Goal: Task Accomplishment & Management: Manage account settings

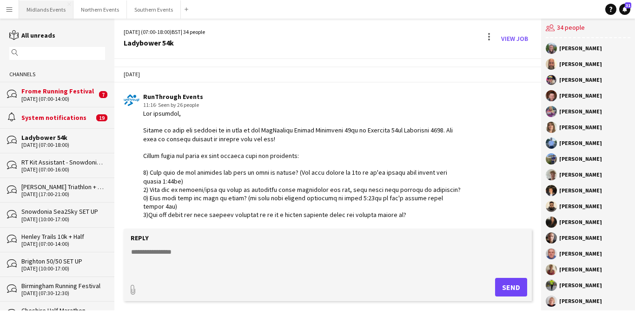
scroll to position [1721, 0]
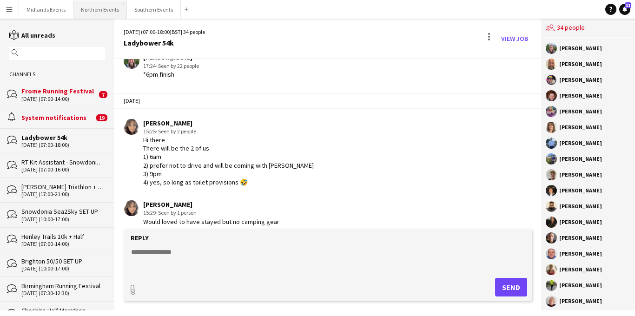
click at [99, 11] on button "Northern Events Close" at bounding box center [99, 9] width 53 height 18
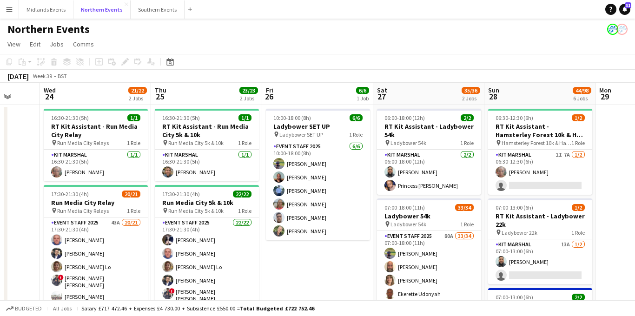
scroll to position [0, 323]
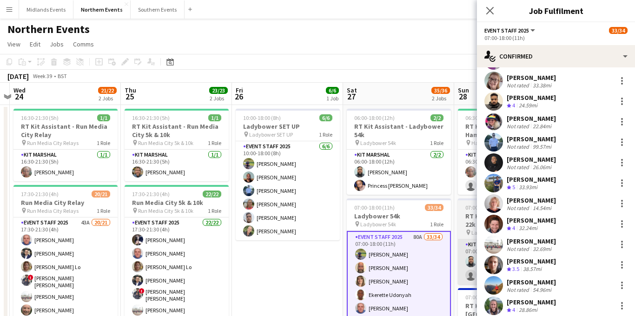
scroll to position [247, 0]
click at [620, 162] on div at bounding box center [621, 162] width 11 height 11
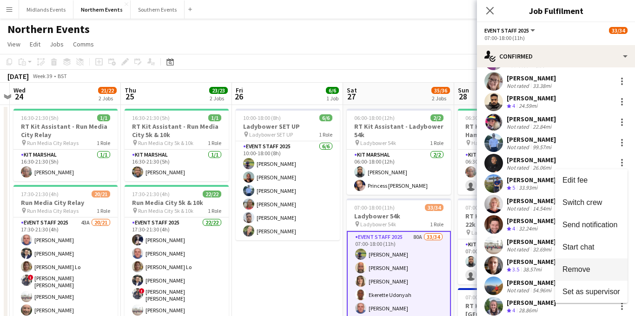
click at [576, 266] on span "Remove" at bounding box center [576, 269] width 28 height 8
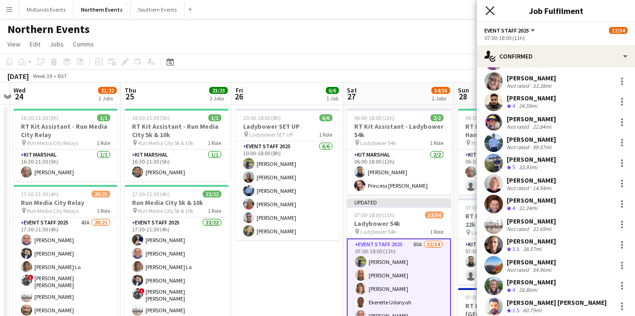
click at [486, 6] on icon "Close pop-in" at bounding box center [489, 10] width 9 height 9
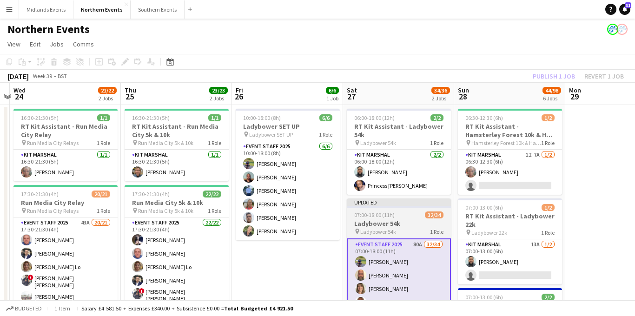
click at [404, 218] on div "07:00-18:00 (11h) 32/34" at bounding box center [399, 214] width 104 height 7
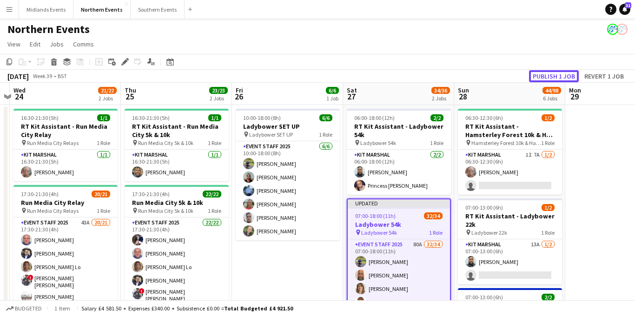
click at [543, 80] on button "Publish 1 job" at bounding box center [554, 76] width 50 height 12
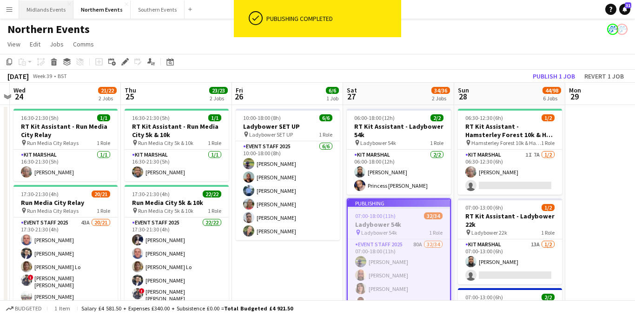
click at [33, 10] on button "Midlands Events Close" at bounding box center [46, 9] width 54 height 18
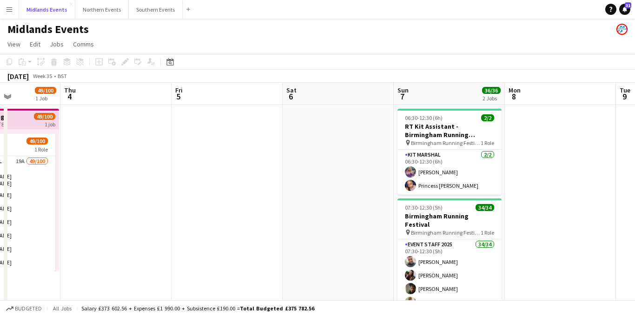
scroll to position [0, 299]
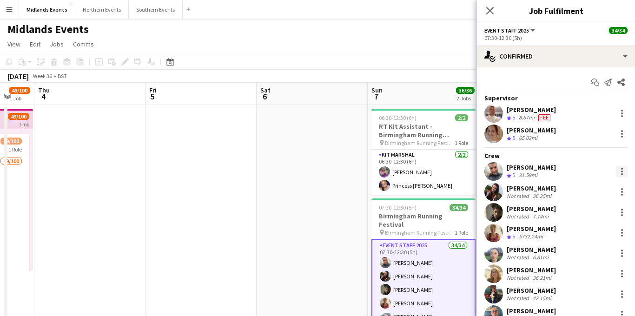
click at [624, 173] on div at bounding box center [621, 171] width 11 height 11
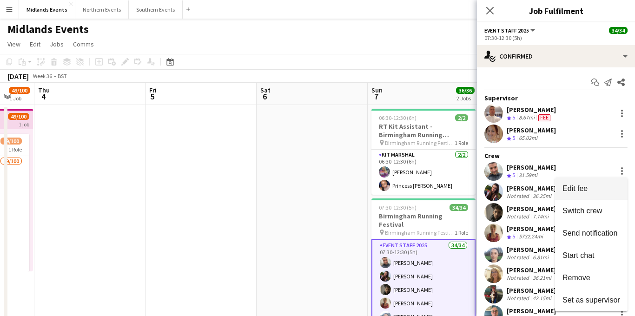
click at [577, 183] on button "Edit fee" at bounding box center [591, 188] width 72 height 22
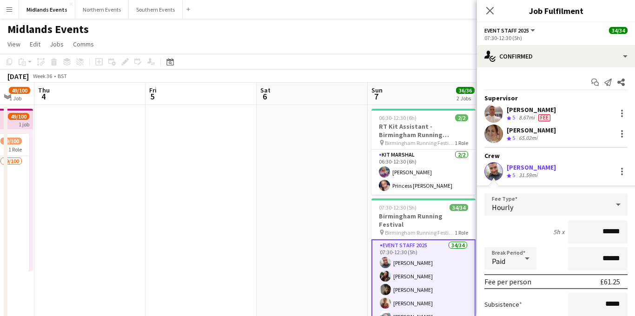
click at [610, 231] on input "******" at bounding box center [597, 231] width 59 height 23
click at [622, 231] on input "******" at bounding box center [597, 231] width 59 height 23
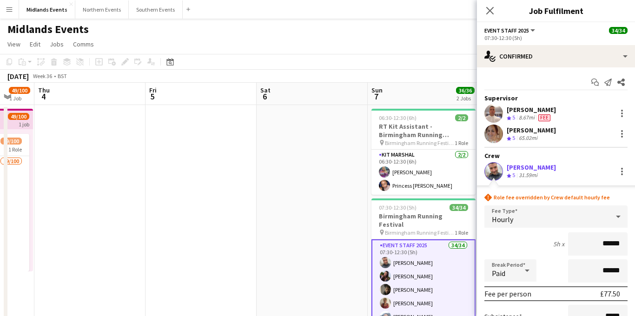
scroll to position [133, 0]
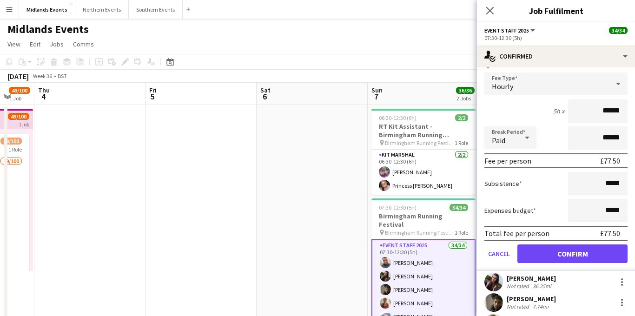
type input "******"
click at [552, 253] on button "Confirm" at bounding box center [572, 253] width 110 height 19
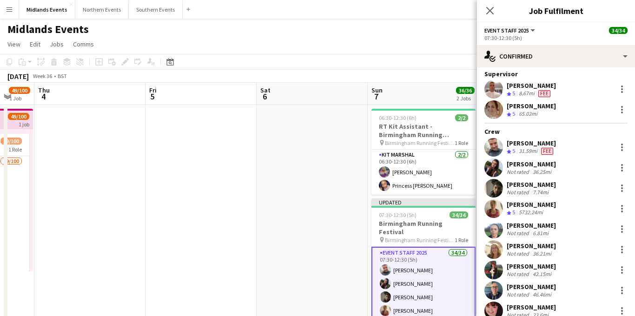
scroll to position [25, 0]
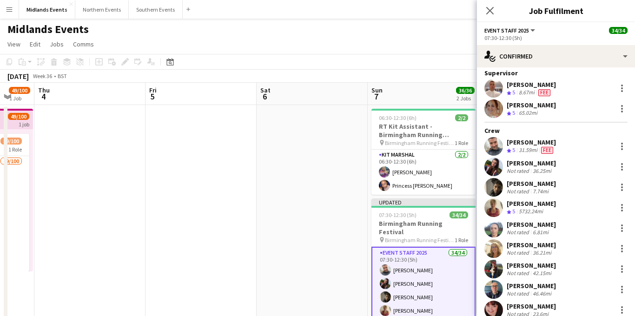
click at [596, 94] on div "[PERSON_NAME] Crew rating 5 8.67mi Fee" at bounding box center [556, 88] width 158 height 19
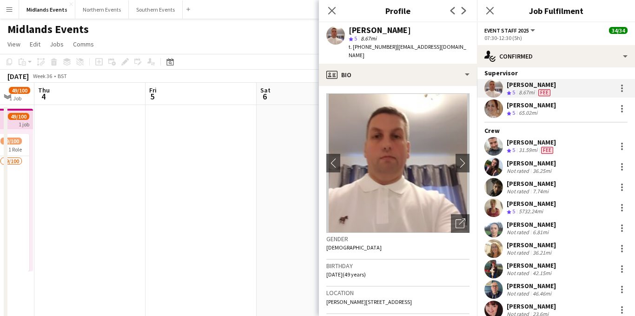
click at [592, 93] on div "[PERSON_NAME] Crew rating 5 8.67mi Fee" at bounding box center [556, 88] width 158 height 19
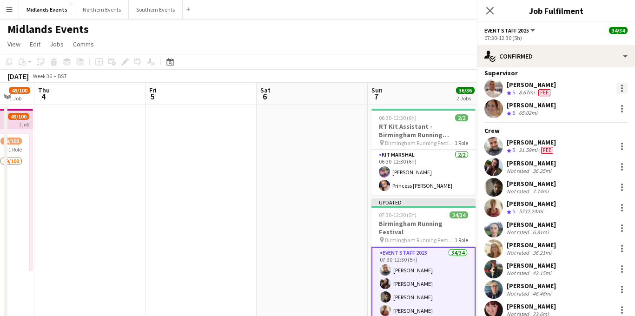
click at [622, 91] on div at bounding box center [622, 91] width 2 height 2
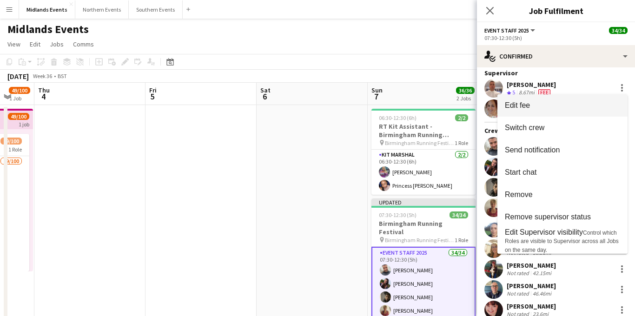
click at [577, 108] on span "Edit fee" at bounding box center [562, 105] width 115 height 8
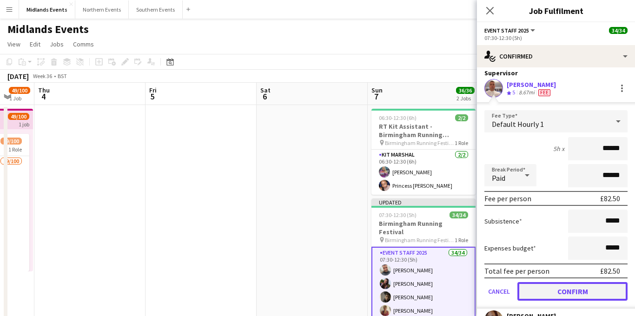
click at [562, 295] on button "Confirm" at bounding box center [572, 291] width 110 height 19
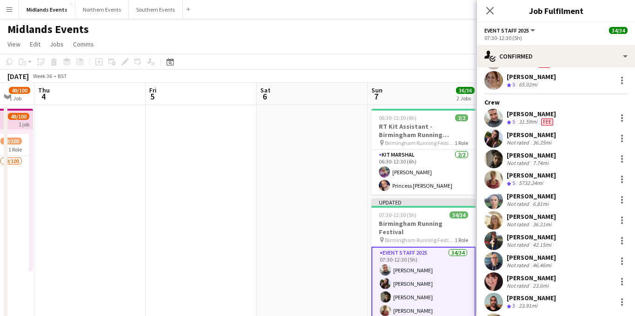
scroll to position [51, 0]
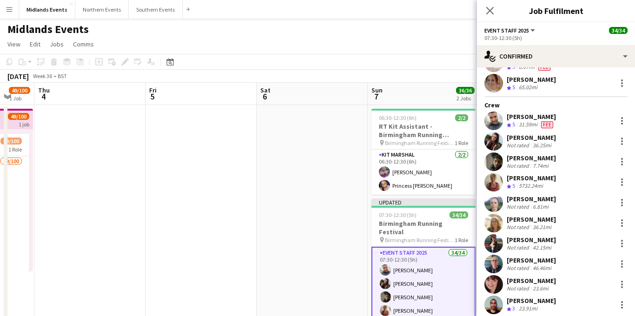
click at [621, 136] on div at bounding box center [620, 141] width 13 height 11
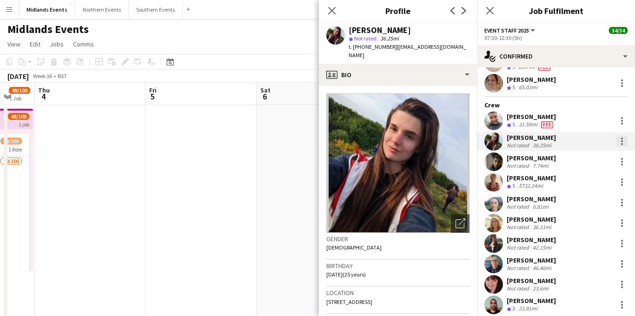
click at [619, 145] on div at bounding box center [621, 141] width 11 height 11
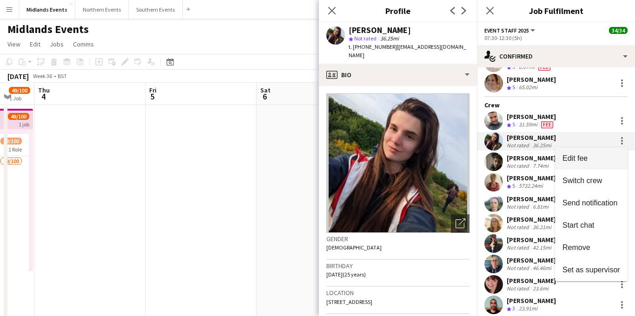
click at [600, 154] on span "Edit fee" at bounding box center [591, 158] width 58 height 8
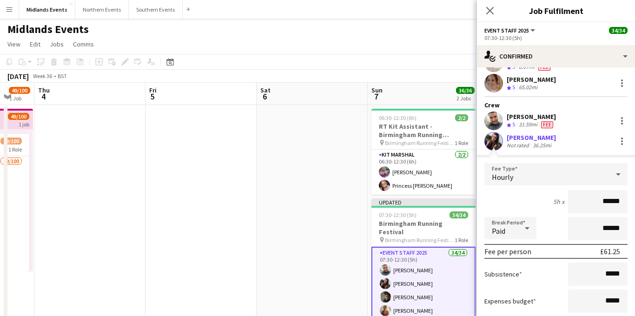
click at [609, 203] on input "******" at bounding box center [597, 201] width 59 height 23
click at [619, 202] on input "******" at bounding box center [597, 201] width 59 height 23
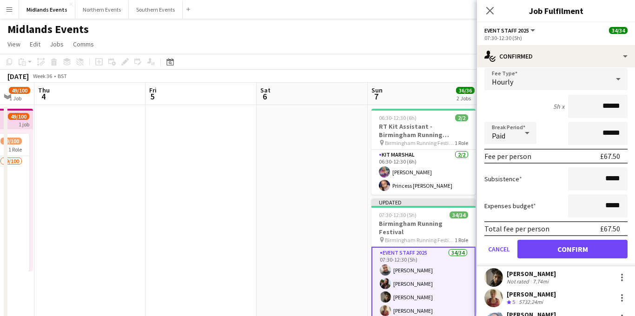
scroll to position [197, 0]
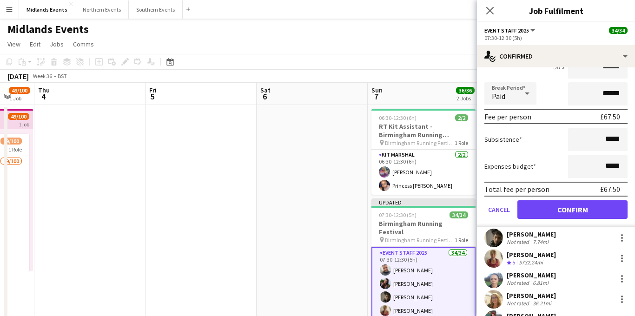
type input "******"
click at [569, 208] on button "Confirm" at bounding box center [572, 209] width 110 height 19
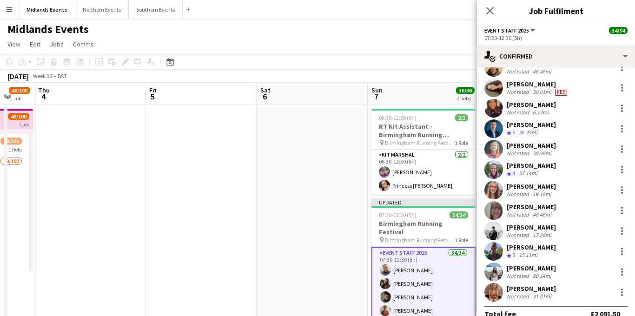
scroll to position [525, 0]
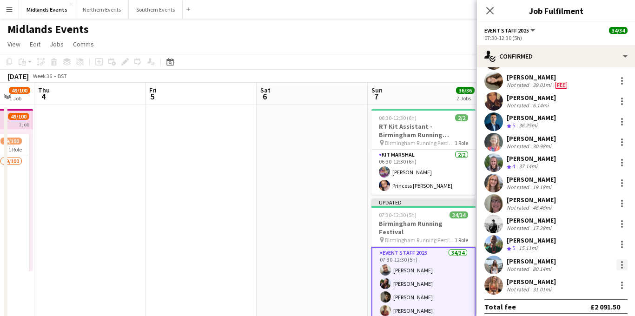
click at [623, 260] on div at bounding box center [621, 264] width 11 height 11
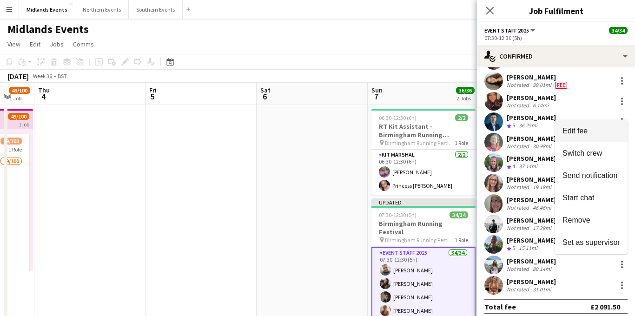
click at [579, 134] on span "Edit fee" at bounding box center [574, 130] width 25 height 8
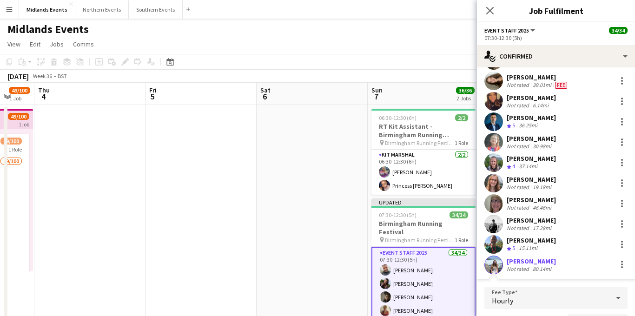
scroll to position [541, 0]
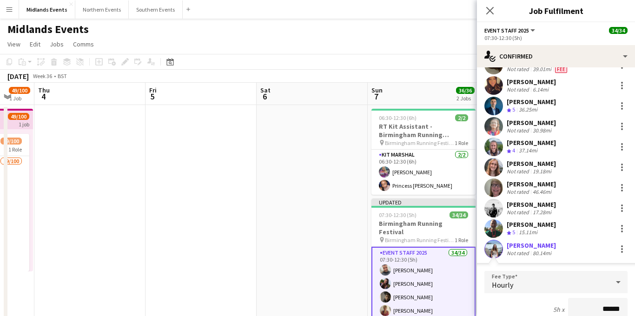
click at [610, 304] on input "******" at bounding box center [597, 309] width 59 height 23
type input "**"
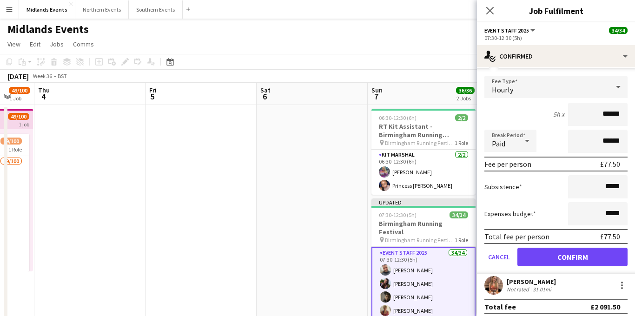
type input "******"
click at [566, 248] on button "Confirm" at bounding box center [572, 257] width 110 height 19
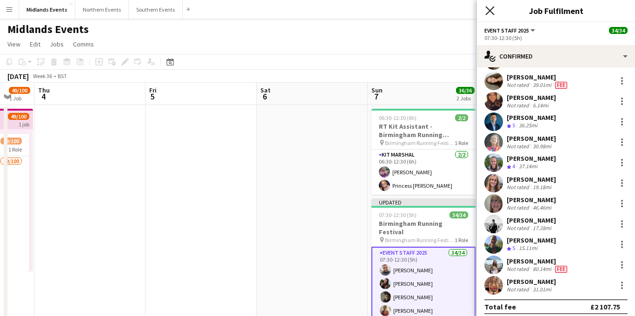
click at [486, 11] on icon "Close pop-in" at bounding box center [489, 10] width 9 height 9
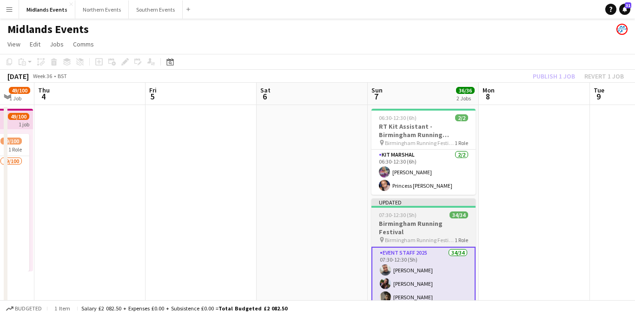
click at [435, 236] on span "Birmingham Running Festival" at bounding box center [420, 239] width 70 height 7
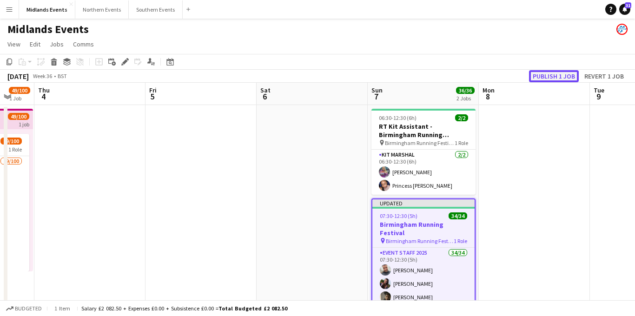
click at [546, 79] on button "Publish 1 job" at bounding box center [554, 76] width 50 height 12
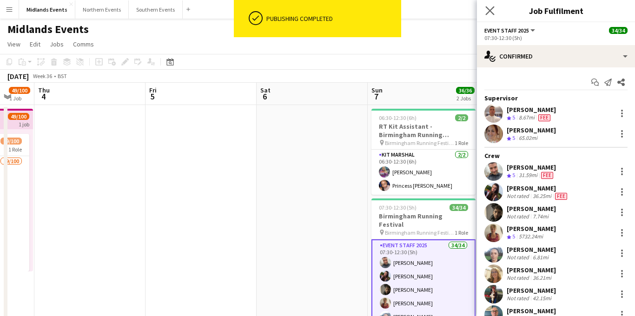
click at [491, 15] on app-icon "Close pop-in" at bounding box center [489, 10] width 13 height 13
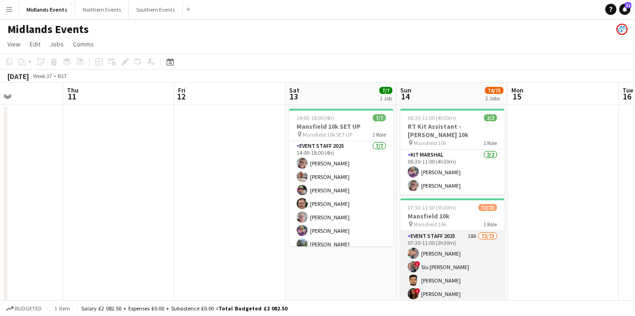
scroll to position [0, 385]
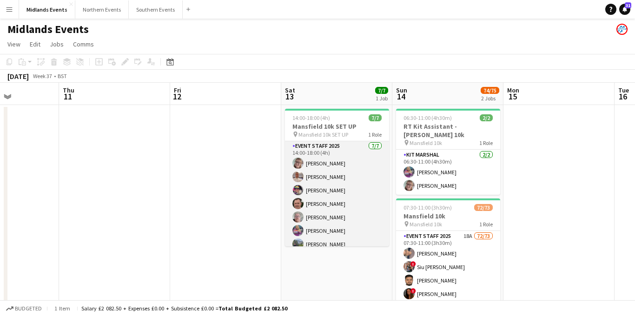
click at [362, 212] on app-card-role "Event Staff 2025 [DATE] 14:00-18:00 (4h) [PERSON_NAME] [PERSON_NAME] [PERSON_NA…" at bounding box center [337, 197] width 104 height 112
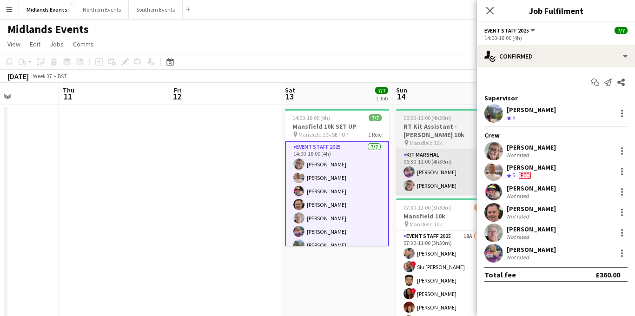
scroll to position [1, 0]
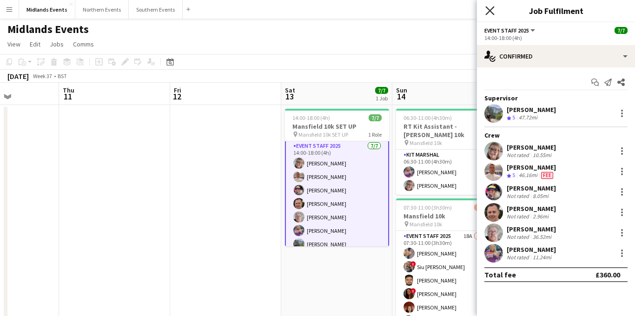
click at [490, 11] on icon at bounding box center [489, 10] width 9 height 9
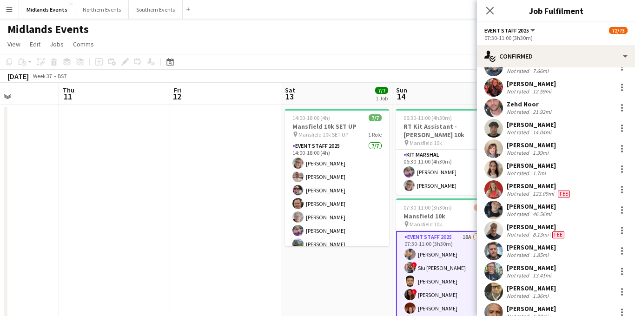
scroll to position [966, 0]
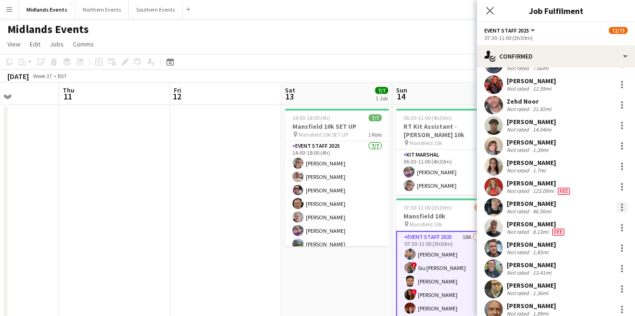
click at [625, 208] on div at bounding box center [621, 207] width 11 height 11
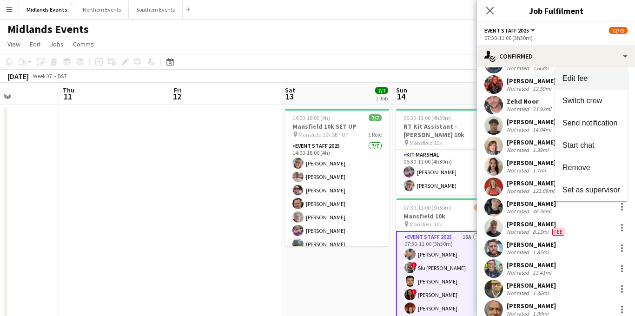
click at [579, 82] on span "Edit fee" at bounding box center [574, 78] width 25 height 8
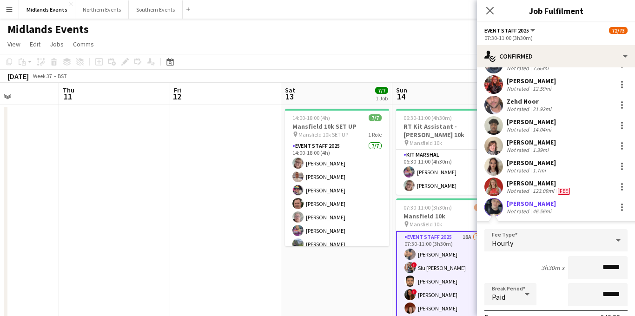
click at [609, 268] on input "******" at bounding box center [597, 267] width 59 height 23
click at [623, 268] on input "***" at bounding box center [597, 267] width 59 height 23
type input "**"
type input "***"
click at [532, 267] on div "3h30m x ***" at bounding box center [555, 267] width 143 height 23
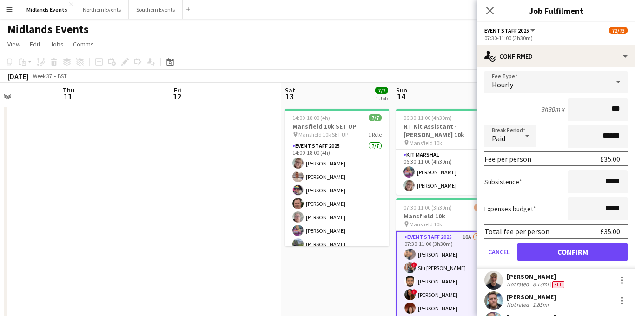
scroll to position [1165, 0]
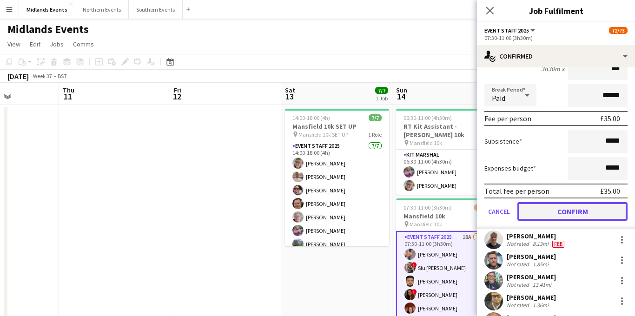
click at [554, 216] on button "Confirm" at bounding box center [572, 211] width 110 height 19
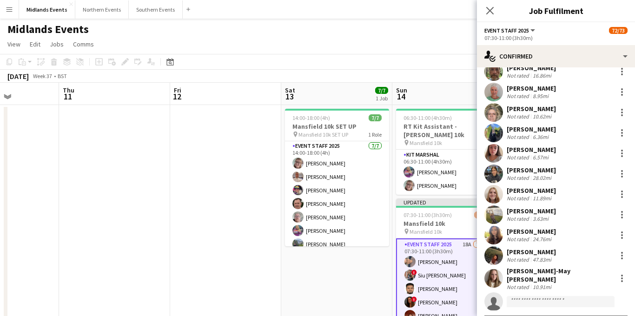
scroll to position [1322, 0]
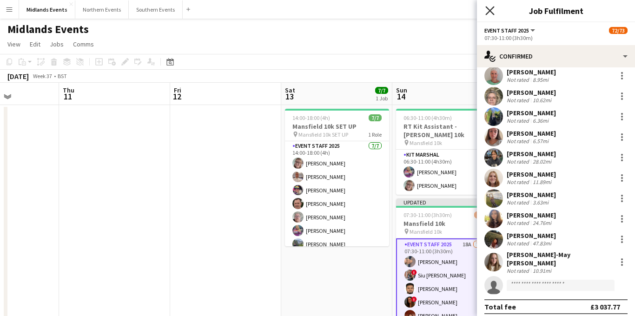
click at [490, 13] on icon "Close pop-in" at bounding box center [489, 10] width 9 height 9
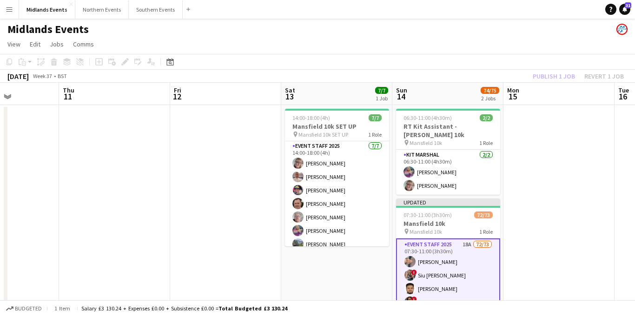
click at [442, 219] on h3 "Mansfield 10k" at bounding box center [448, 223] width 104 height 8
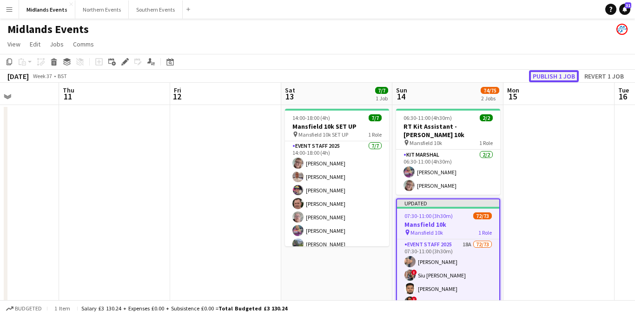
click at [561, 77] on button "Publish 1 job" at bounding box center [554, 76] width 50 height 12
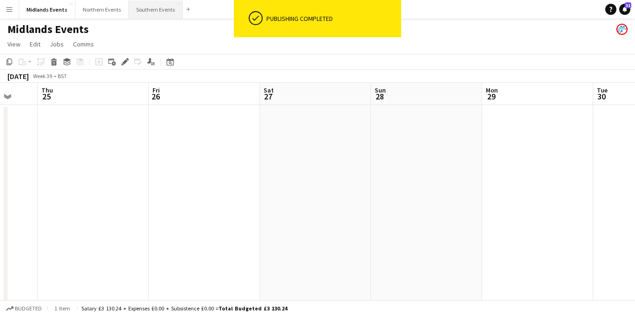
scroll to position [0, 379]
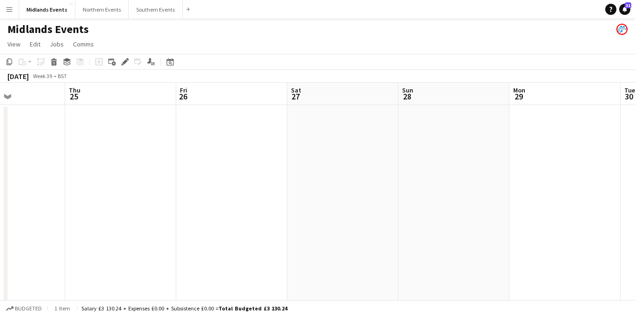
click at [11, 13] on button "Menu" at bounding box center [9, 9] width 19 height 19
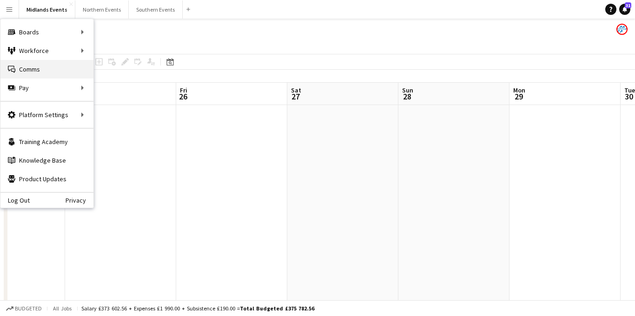
click at [42, 67] on link "Comms Comms" at bounding box center [46, 69] width 93 height 19
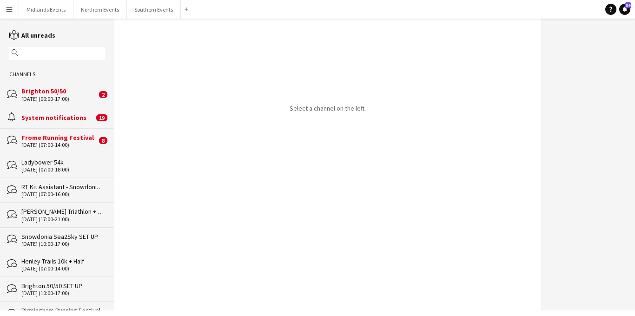
click at [85, 94] on div "Brighton 50/50" at bounding box center [58, 91] width 75 height 8
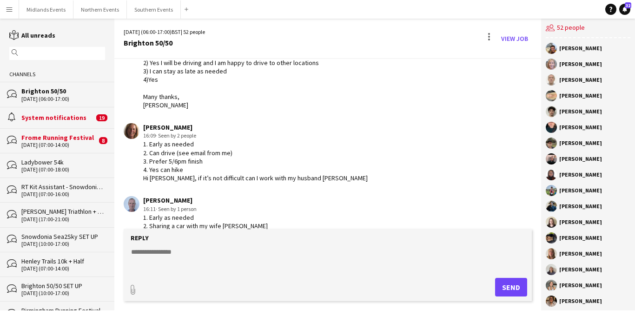
scroll to position [2144, 0]
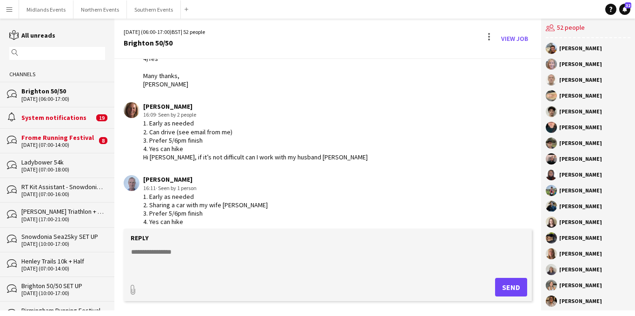
click at [7, 9] on app-icon "Menu" at bounding box center [9, 9] width 7 height 7
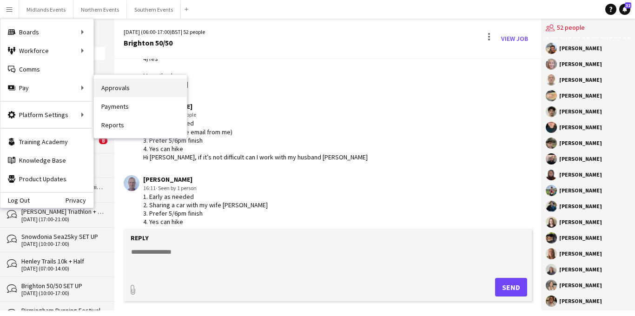
click at [112, 81] on link "Approvals" at bounding box center [140, 88] width 93 height 19
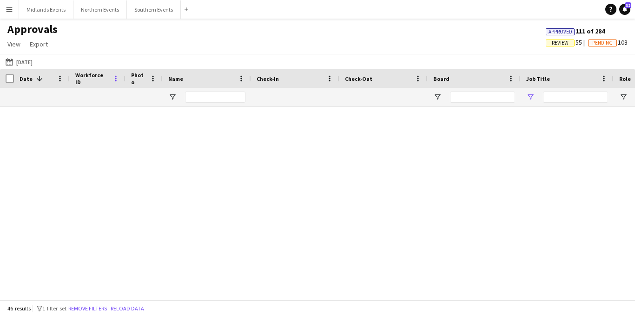
type input "****"
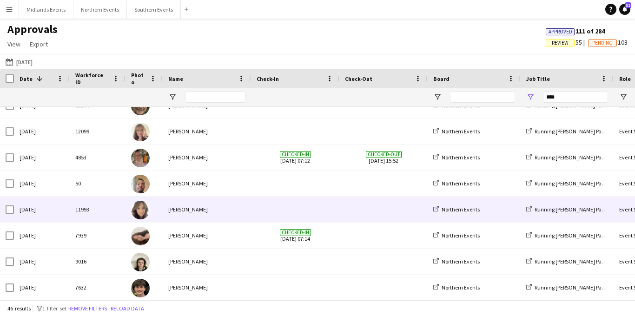
scroll to position [1003, 0]
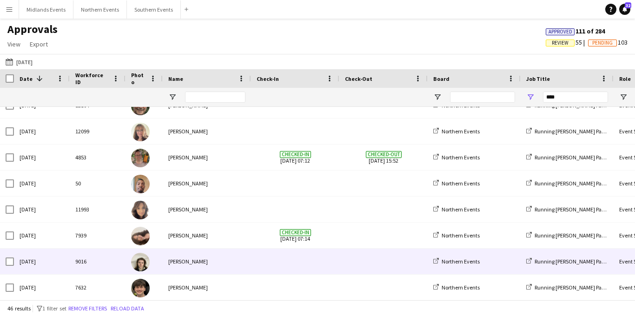
click at [184, 254] on div "[PERSON_NAME]" at bounding box center [207, 262] width 88 height 26
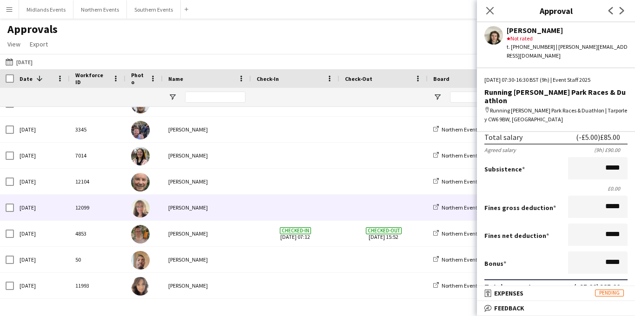
scroll to position [0, 0]
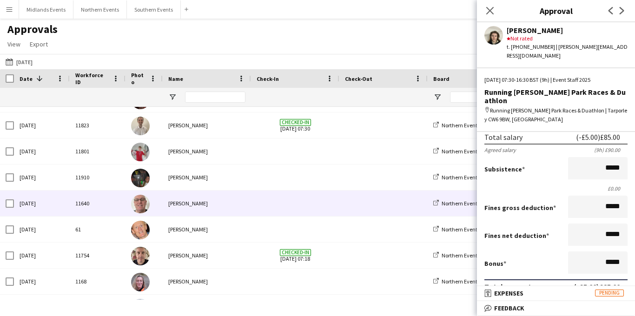
click at [209, 203] on div "[PERSON_NAME]" at bounding box center [207, 203] width 88 height 26
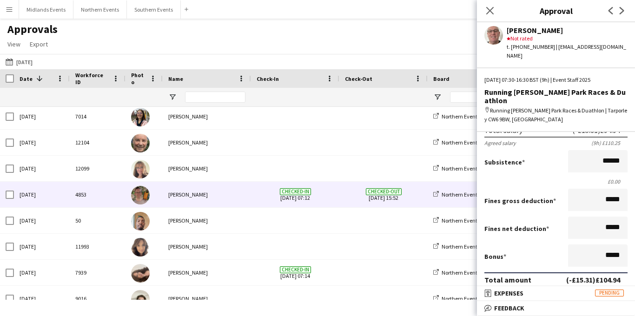
click at [210, 192] on div "[PERSON_NAME]" at bounding box center [207, 195] width 88 height 26
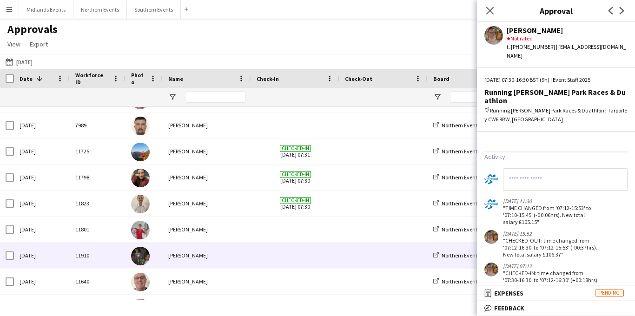
click at [190, 253] on div "[PERSON_NAME]" at bounding box center [207, 256] width 88 height 26
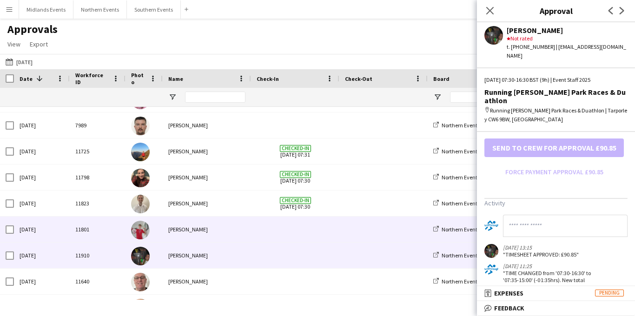
click at [186, 232] on div "[PERSON_NAME]" at bounding box center [207, 229] width 88 height 26
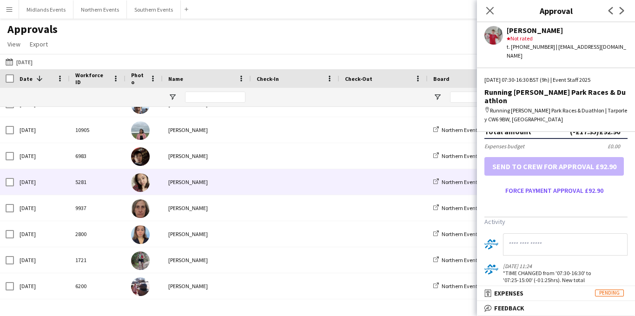
click at [193, 188] on div "[PERSON_NAME]" at bounding box center [207, 182] width 88 height 26
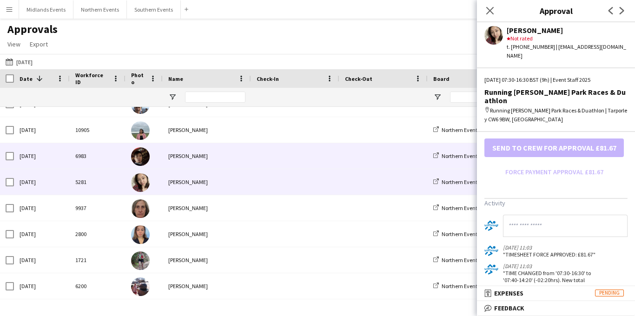
click at [192, 158] on div "[PERSON_NAME]" at bounding box center [207, 156] width 88 height 26
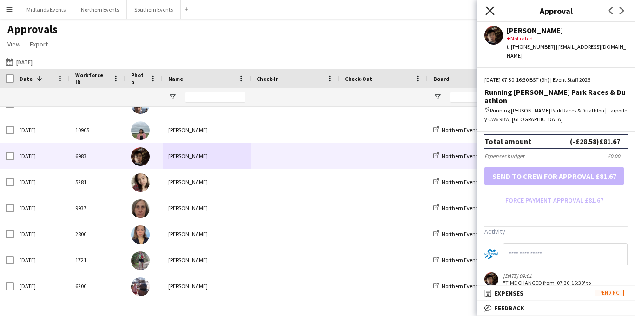
click at [490, 13] on icon "Close pop-in" at bounding box center [489, 10] width 9 height 9
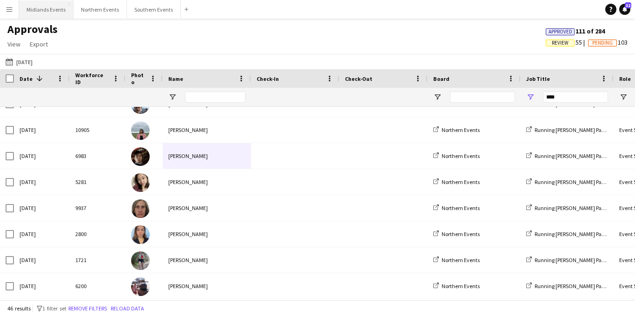
click at [50, 9] on button "Midlands Events Close" at bounding box center [46, 9] width 54 height 18
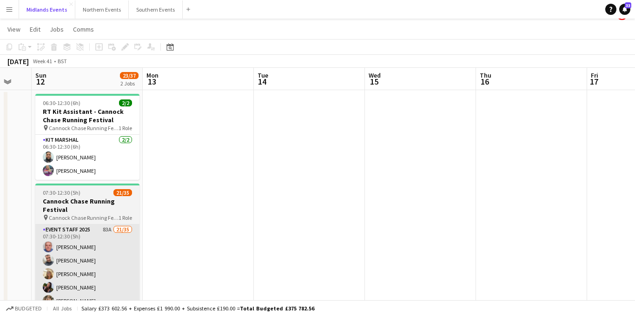
scroll to position [18, 0]
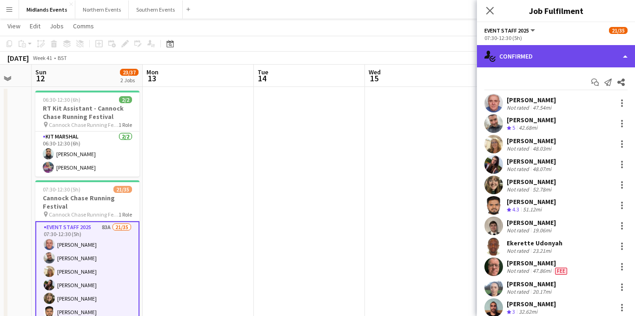
click at [534, 54] on div "single-neutral-actions-check-2 Confirmed" at bounding box center [556, 56] width 158 height 22
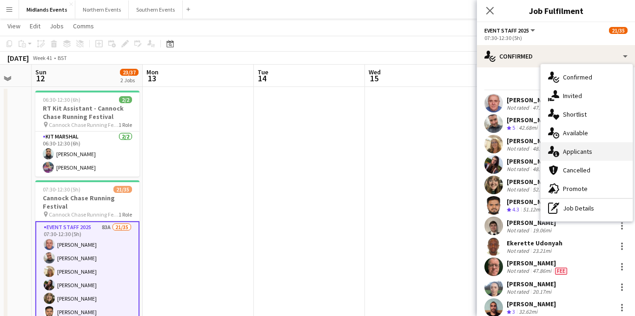
click at [575, 148] on div "single-neutral-actions-information Applicants" at bounding box center [586, 151] width 92 height 19
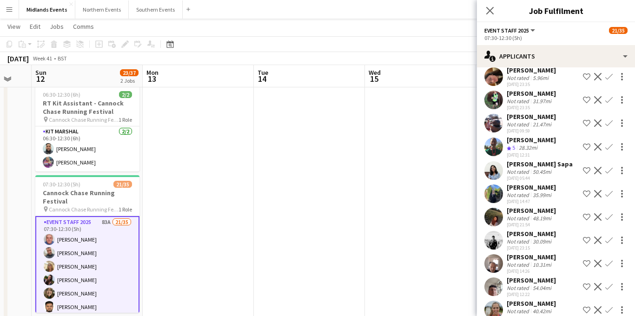
scroll to position [1680, 0]
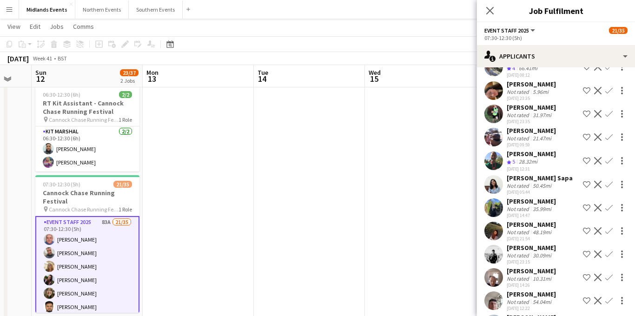
click at [607, 157] on app-icon "Confirm" at bounding box center [608, 160] width 7 height 7
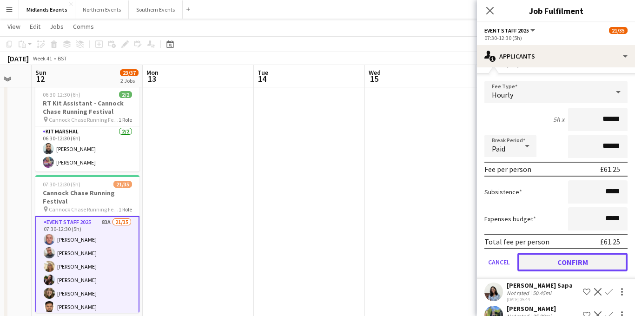
click at [554, 253] on button "Confirm" at bounding box center [572, 262] width 110 height 19
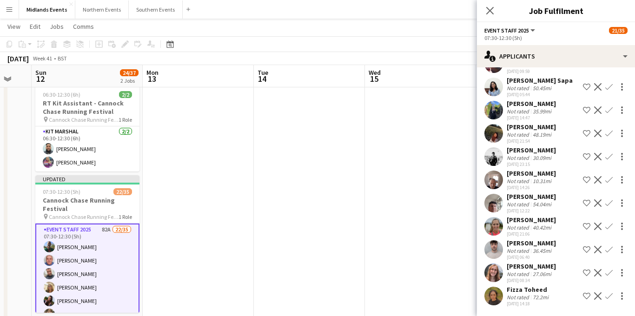
scroll to position [1549, 0]
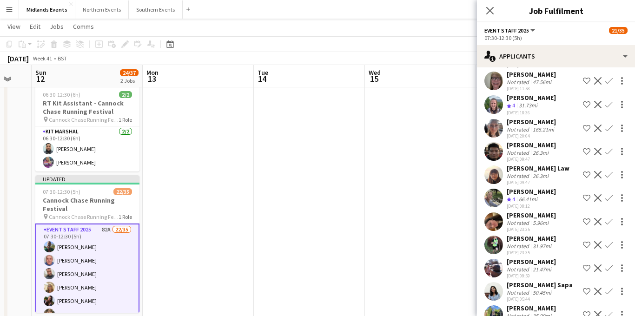
click at [607, 101] on app-icon "Confirm" at bounding box center [608, 104] width 7 height 7
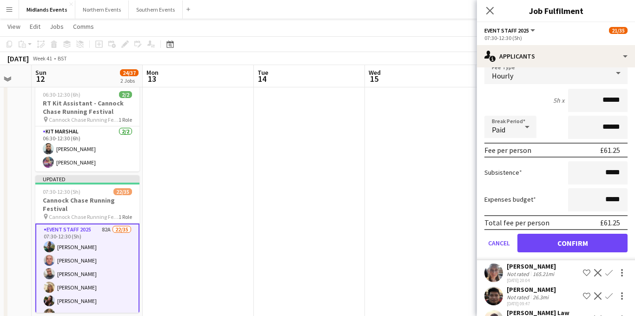
scroll to position [1652, 0]
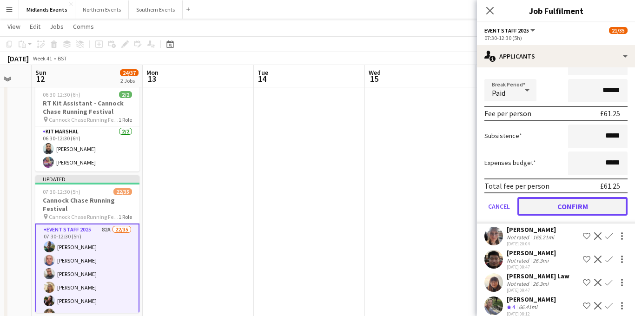
click at [548, 197] on button "Confirm" at bounding box center [572, 206] width 110 height 19
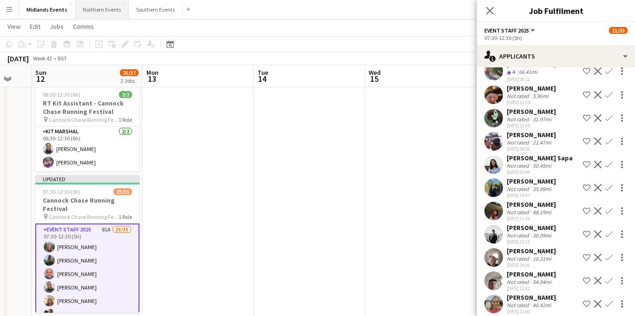
scroll to position [1418, 0]
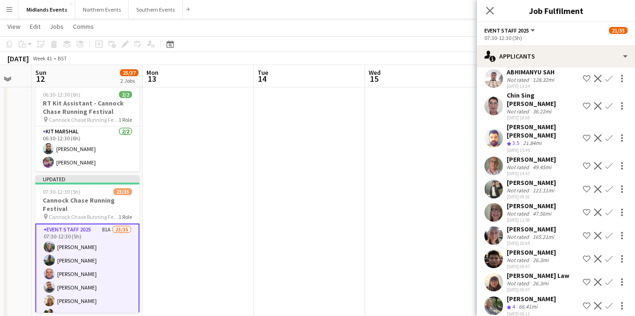
click at [607, 209] on app-icon "Confirm" at bounding box center [608, 212] width 7 height 7
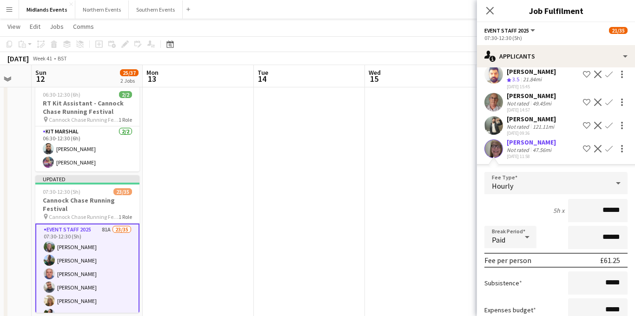
scroll to position [1545, 0]
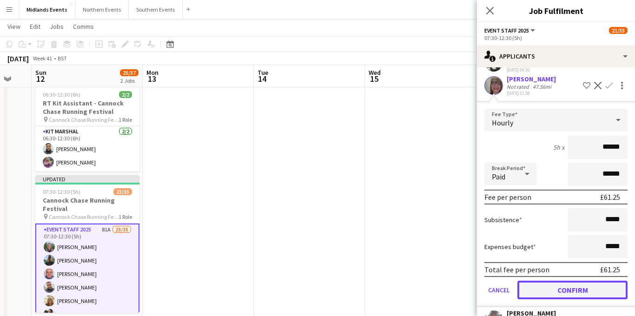
click at [555, 281] on button "Confirm" at bounding box center [572, 290] width 110 height 19
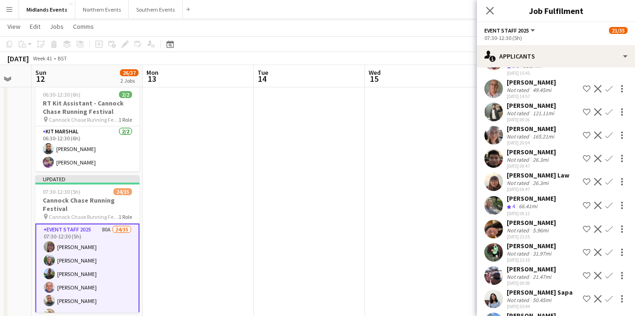
scroll to position [1514, 0]
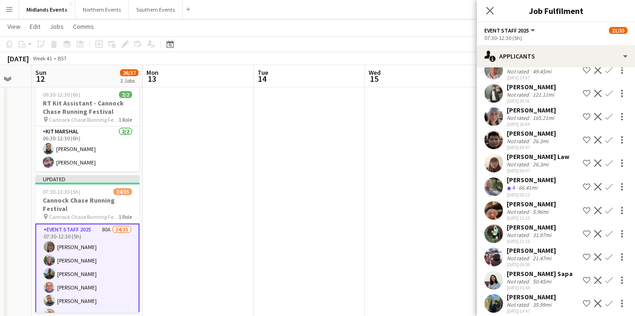
click at [609, 253] on app-icon "Confirm" at bounding box center [608, 256] width 7 height 7
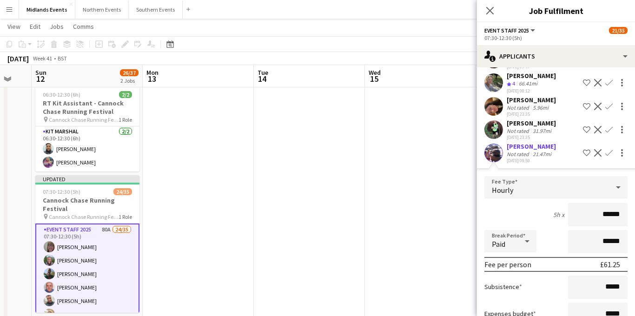
scroll to position [1643, 0]
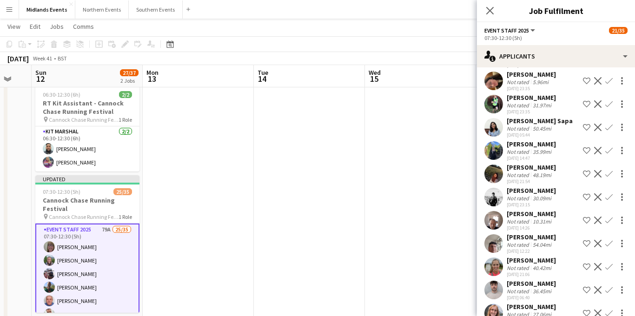
click at [609, 263] on app-icon "Confirm" at bounding box center [608, 266] width 7 height 7
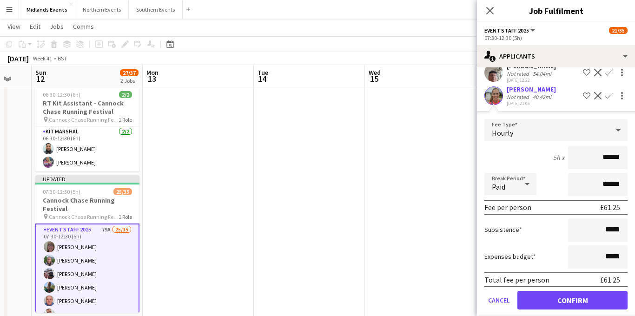
scroll to position [1834, 0]
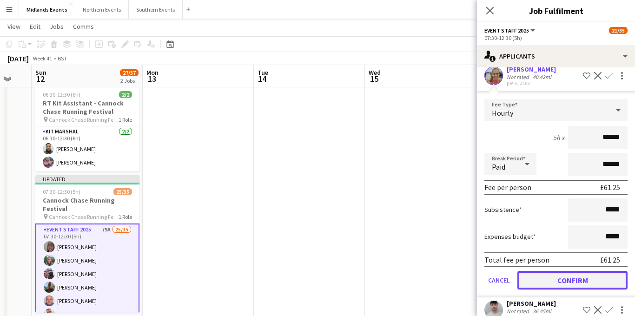
click at [556, 271] on button "Confirm" at bounding box center [572, 280] width 110 height 19
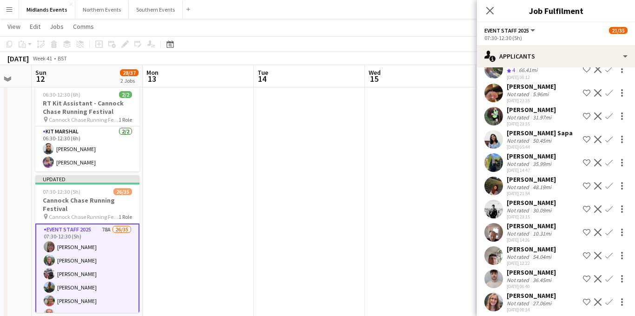
scroll to position [1632, 0]
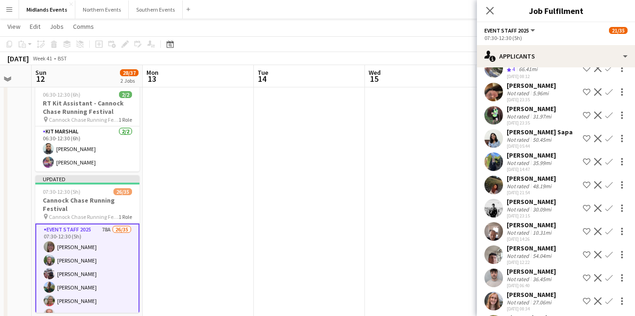
click at [608, 204] on app-icon "Confirm" at bounding box center [608, 207] width 7 height 7
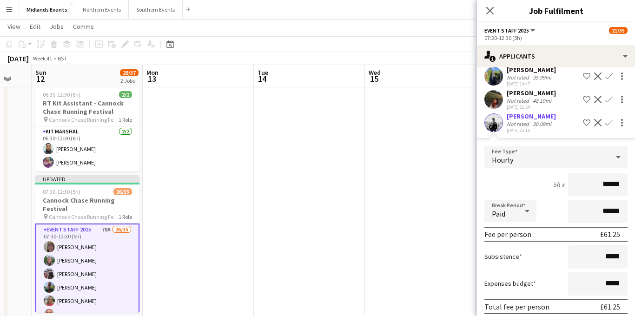
scroll to position [1743, 0]
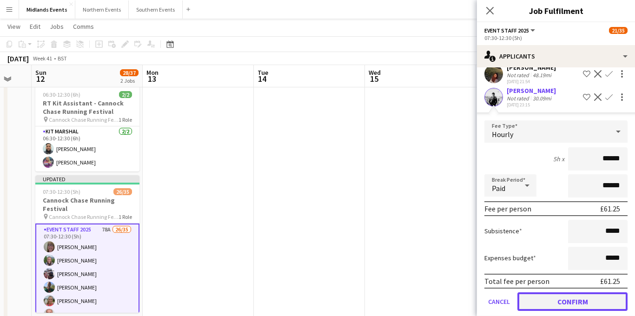
click at [557, 292] on button "Confirm" at bounding box center [572, 301] width 110 height 19
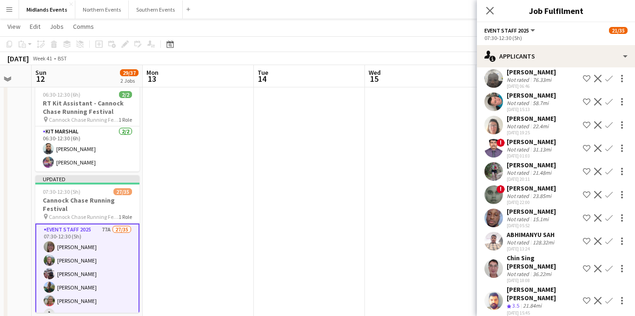
scroll to position [1254, 0]
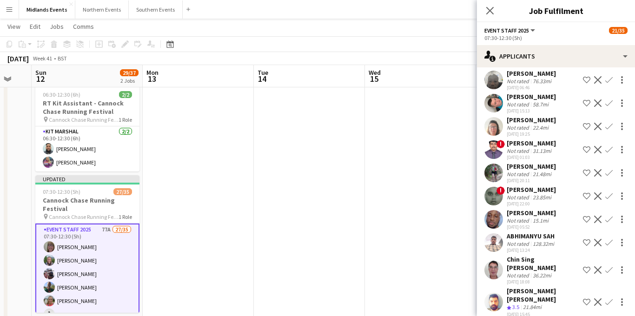
click at [610, 169] on app-icon "Confirm" at bounding box center [608, 172] width 7 height 7
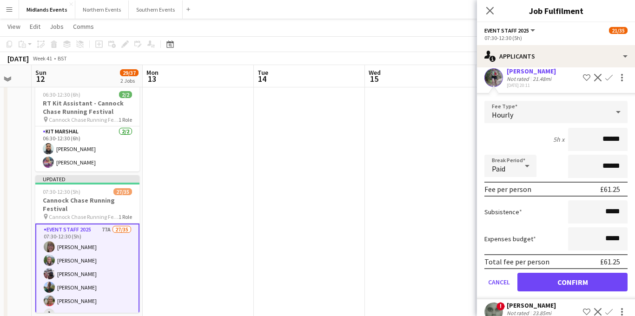
scroll to position [1357, 0]
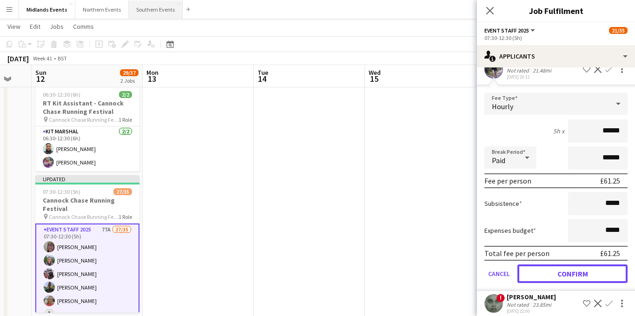
click at [543, 264] on button "Confirm" at bounding box center [572, 273] width 110 height 19
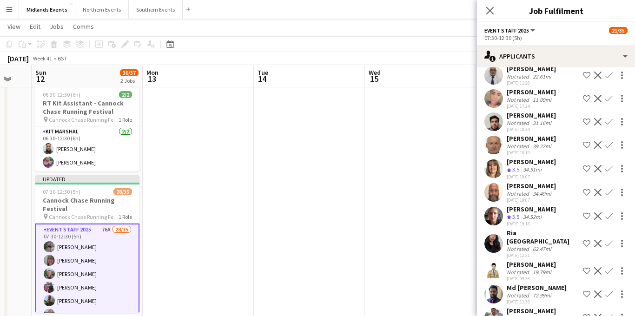
scroll to position [757, 0]
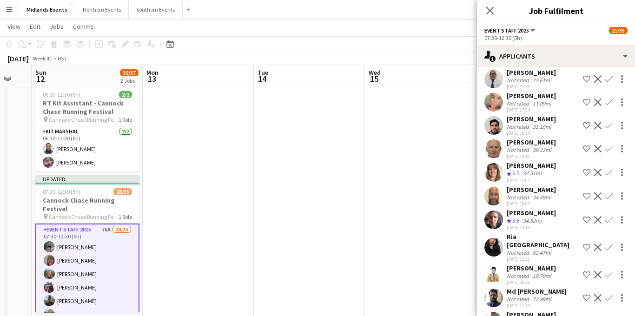
click at [606, 171] on app-icon "Confirm" at bounding box center [608, 172] width 7 height 7
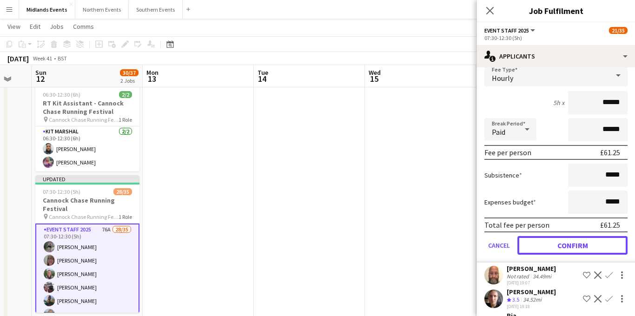
click at [556, 248] on button "Confirm" at bounding box center [572, 245] width 110 height 19
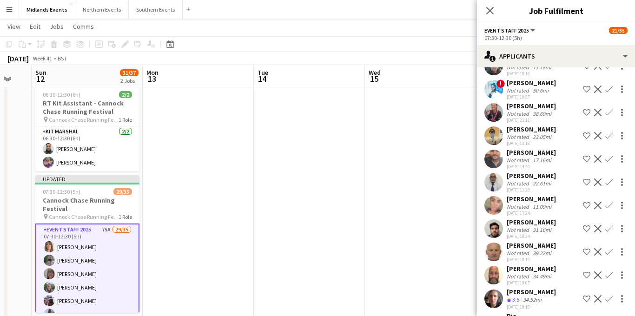
click at [608, 275] on app-icon "Confirm" at bounding box center [608, 274] width 7 height 7
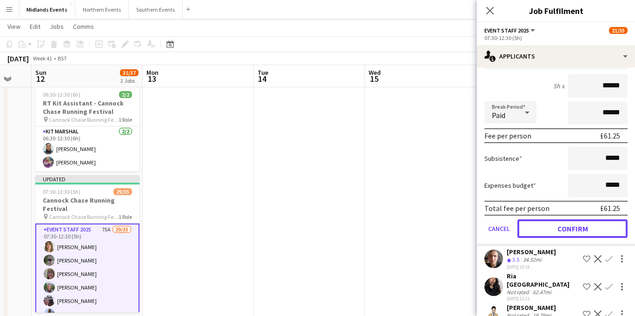
click at [565, 236] on button "Confirm" at bounding box center [572, 228] width 110 height 19
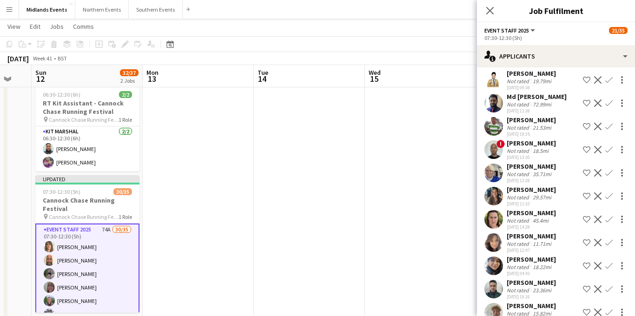
scroll to position [671, 0]
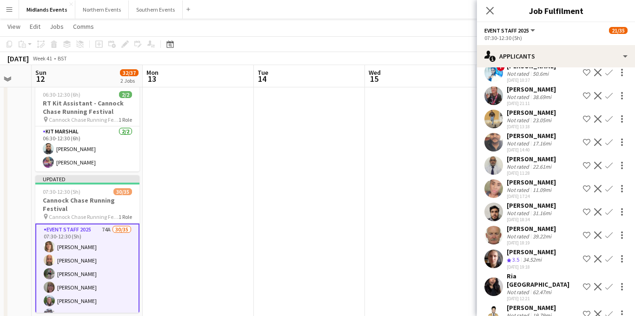
click at [609, 256] on app-icon "Confirm" at bounding box center [608, 258] width 7 height 7
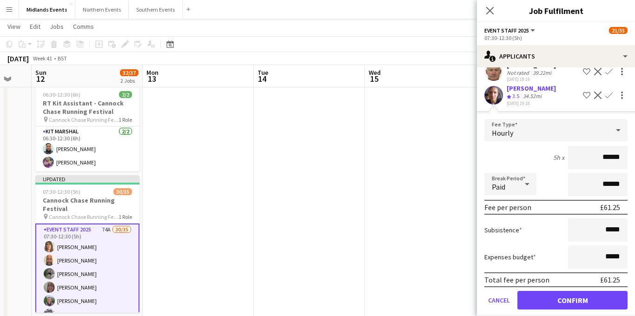
scroll to position [905, 0]
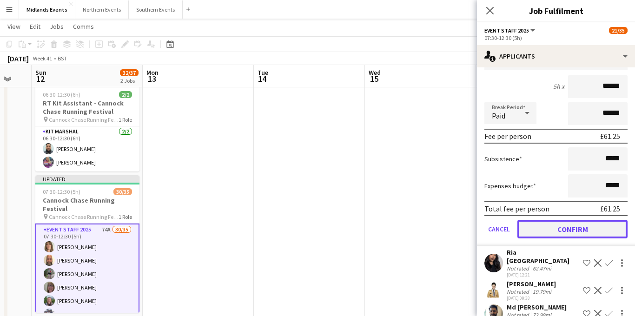
click at [561, 232] on button "Confirm" at bounding box center [572, 229] width 110 height 19
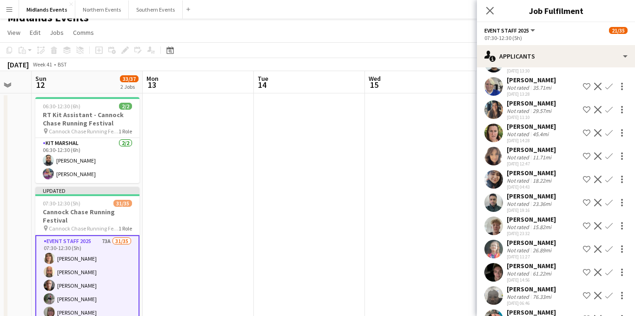
scroll to position [966, 0]
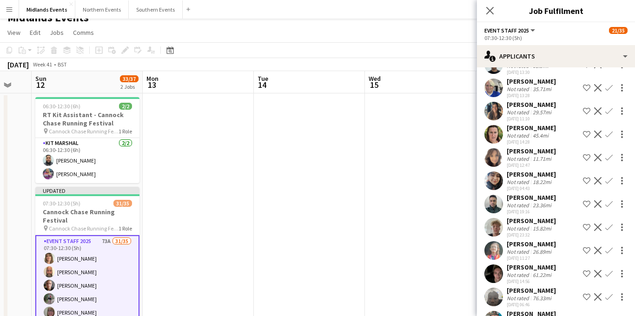
click at [609, 154] on app-icon "Confirm" at bounding box center [608, 157] width 7 height 7
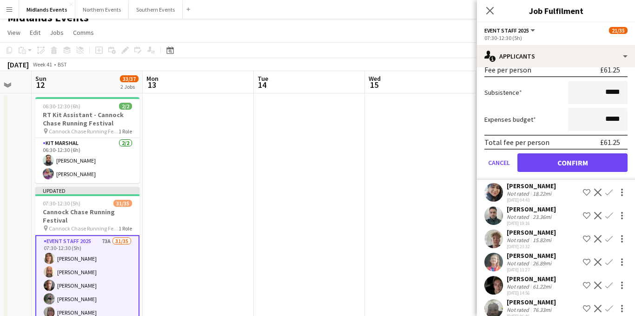
scroll to position [1183, 0]
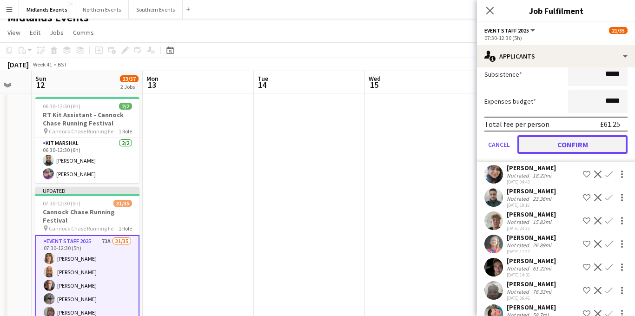
click at [565, 136] on button "Confirm" at bounding box center [572, 144] width 110 height 19
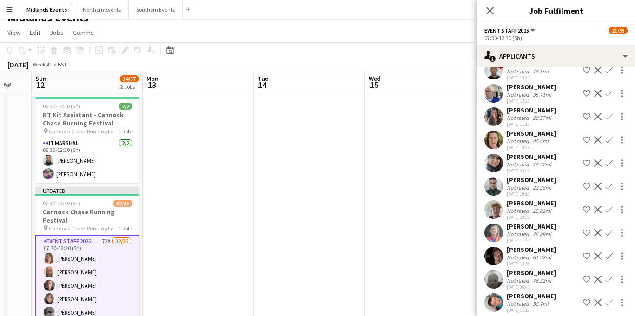
scroll to position [965, 0]
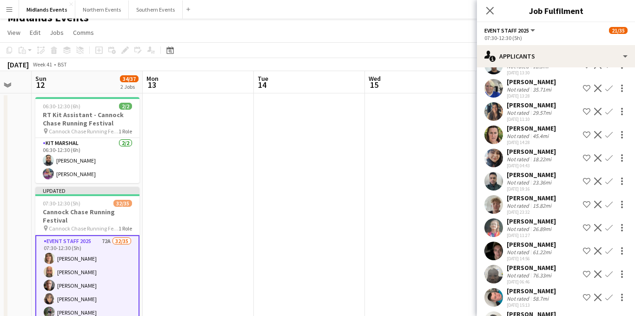
click at [611, 201] on app-icon "Confirm" at bounding box center [608, 204] width 7 height 7
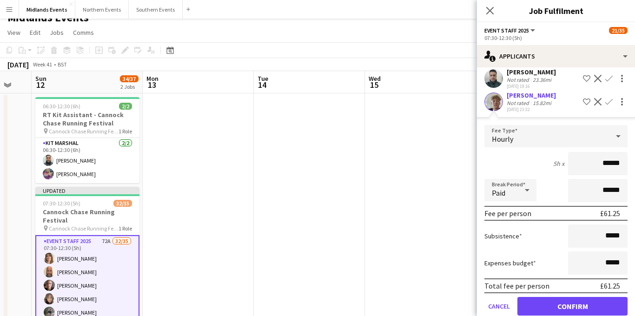
scroll to position [1077, 0]
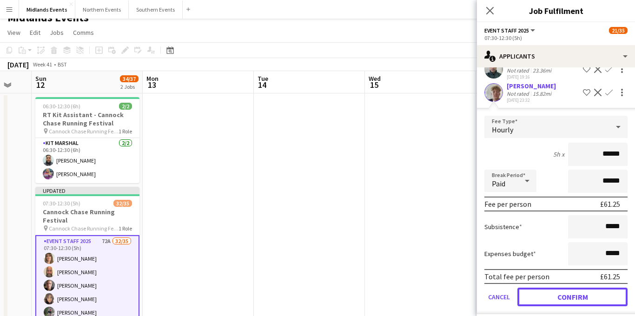
click at [563, 288] on button "Confirm" at bounding box center [572, 297] width 110 height 19
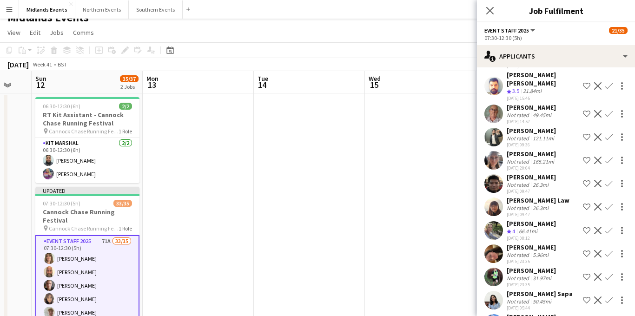
scroll to position [1345, 0]
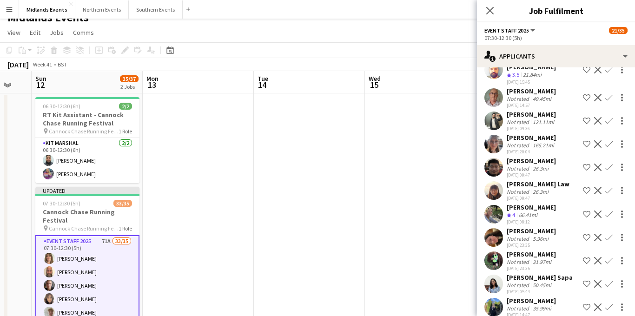
click at [607, 210] on app-icon "Confirm" at bounding box center [608, 213] width 7 height 7
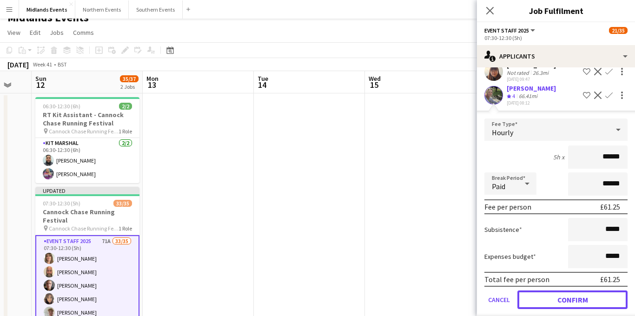
click at [552, 290] on button "Confirm" at bounding box center [572, 299] width 110 height 19
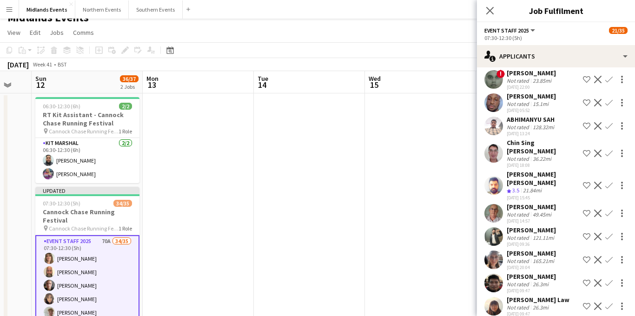
scroll to position [1233, 0]
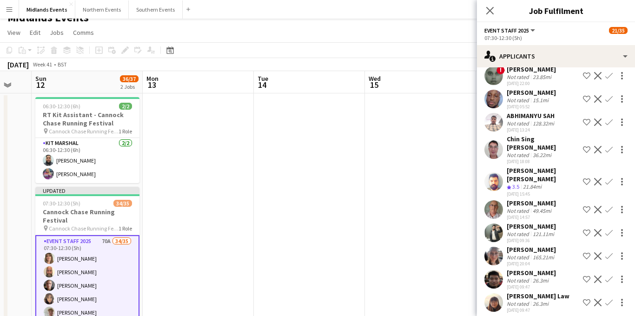
drag, startPoint x: 553, startPoint y: 178, endPoint x: 513, endPoint y: 178, distance: 40.4
click at [508, 199] on div "[PERSON_NAME] Not rated 49.45mi [DATE] 14:57 Shortlist crew Decline Confirm" at bounding box center [556, 209] width 158 height 21
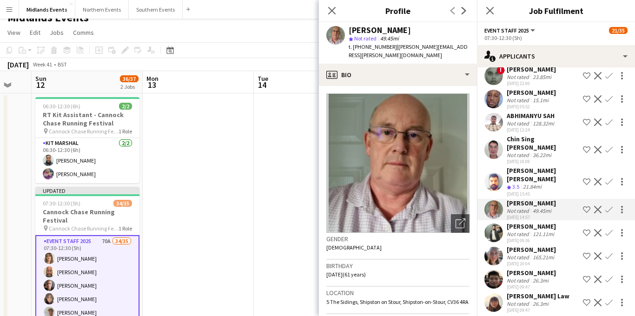
click at [610, 206] on app-icon "Confirm" at bounding box center [608, 209] width 7 height 7
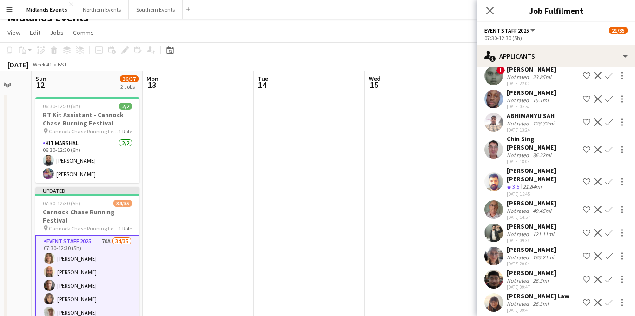
click at [610, 206] on app-icon "Confirm" at bounding box center [608, 209] width 7 height 7
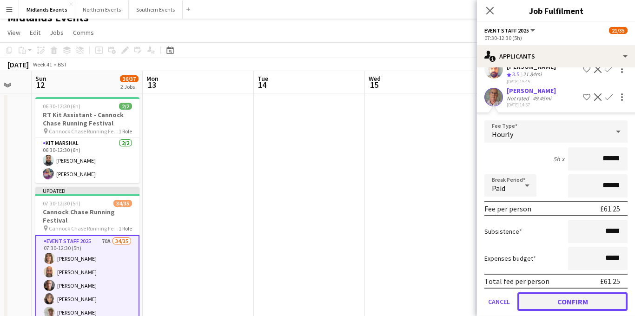
click at [542, 292] on button "Confirm" at bounding box center [572, 301] width 110 height 19
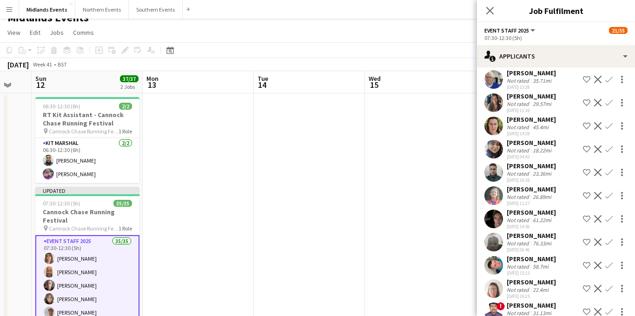
scroll to position [970, 0]
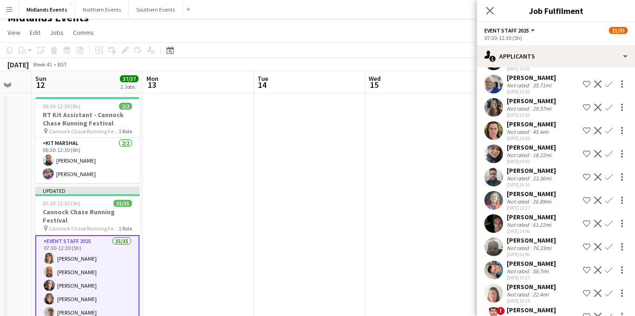
click at [607, 197] on app-icon "Confirm" at bounding box center [608, 200] width 7 height 7
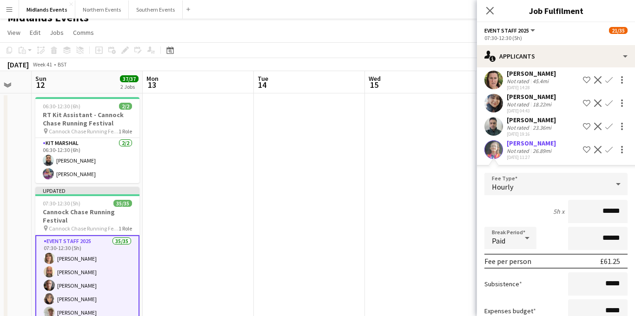
scroll to position [1082, 0]
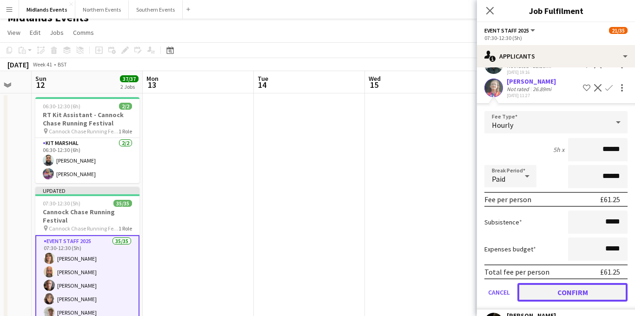
click at [554, 283] on button "Confirm" at bounding box center [572, 292] width 110 height 19
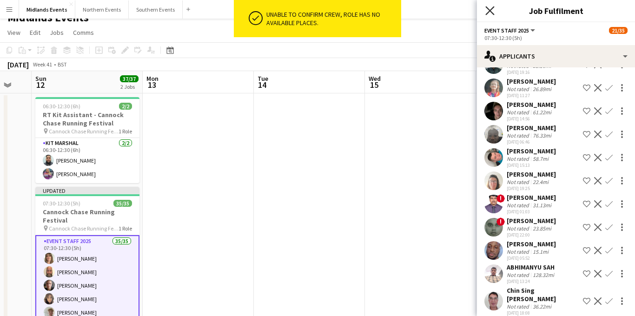
click at [489, 10] on icon at bounding box center [489, 10] width 9 height 9
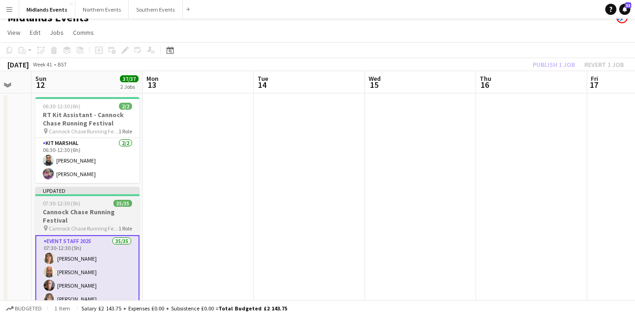
click at [84, 215] on h3 "Cannock Chase Running Festival" at bounding box center [87, 216] width 104 height 17
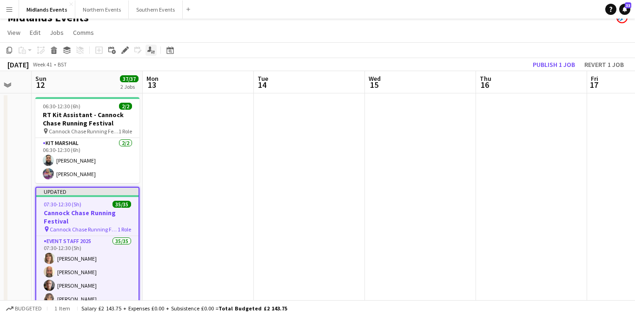
click at [127, 48] on icon at bounding box center [127, 47] width 2 height 2
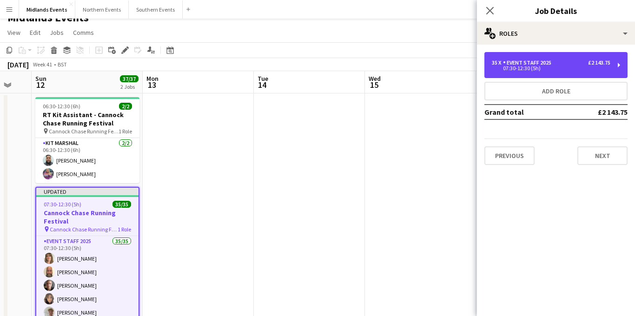
click at [548, 64] on div "Event Staff 2025" at bounding box center [529, 62] width 52 height 7
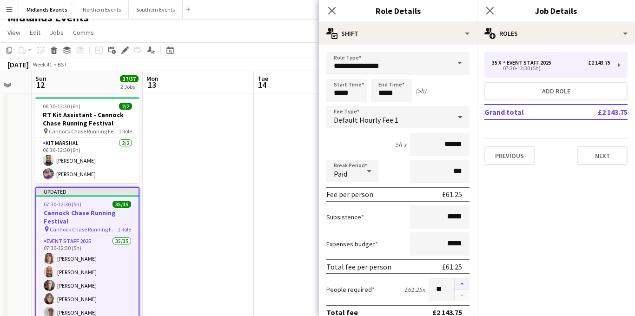
click at [463, 284] on button "button" at bounding box center [461, 284] width 15 height 12
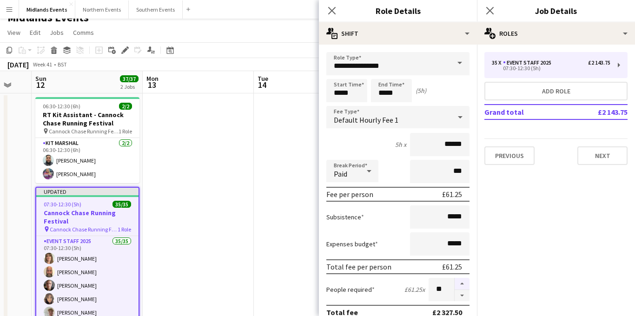
type input "**"
click at [486, 8] on icon "Close pop-in" at bounding box center [489, 10] width 9 height 9
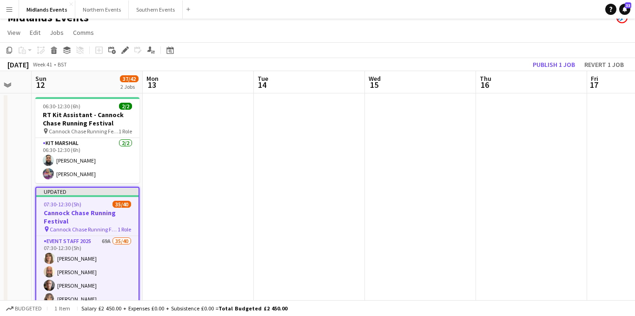
click at [85, 217] on h3 "Cannock Chase Running Festival" at bounding box center [87, 217] width 102 height 17
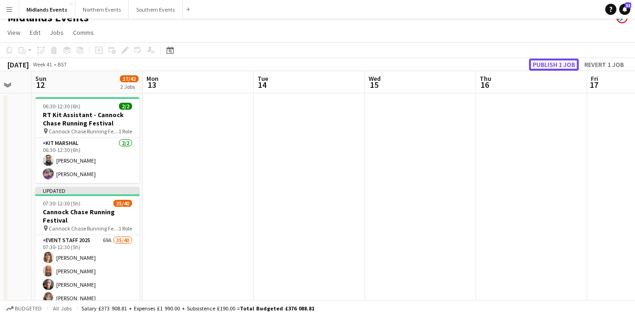
click at [542, 62] on button "Publish 1 job" at bounding box center [554, 65] width 50 height 12
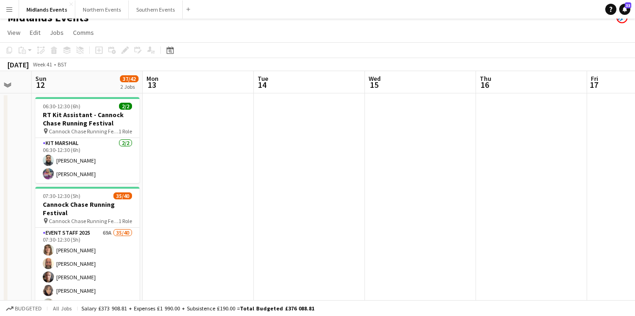
click at [7, 9] on app-icon "Menu" at bounding box center [9, 9] width 7 height 7
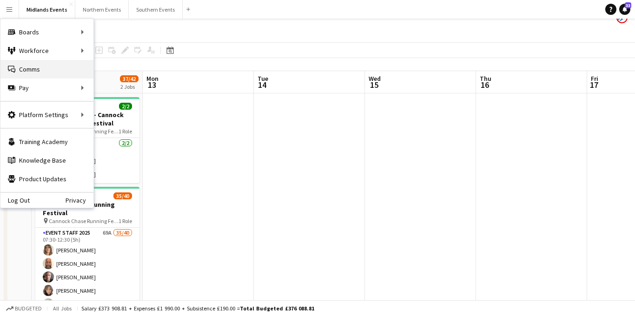
click at [59, 72] on link "Comms Comms" at bounding box center [46, 69] width 93 height 19
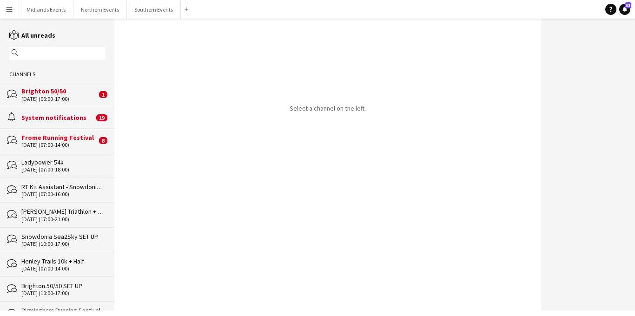
click at [61, 92] on div "Brighton 50/50" at bounding box center [58, 91] width 75 height 8
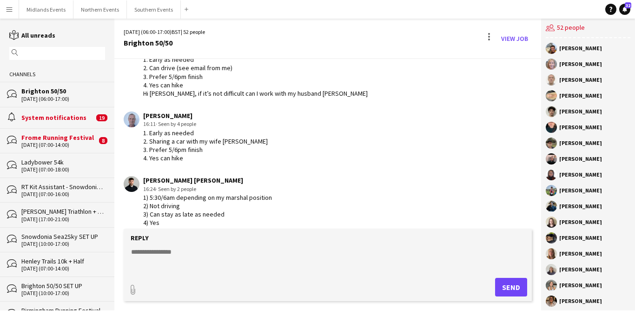
scroll to position [2144, 0]
